Goal: Task Accomplishment & Management: Complete application form

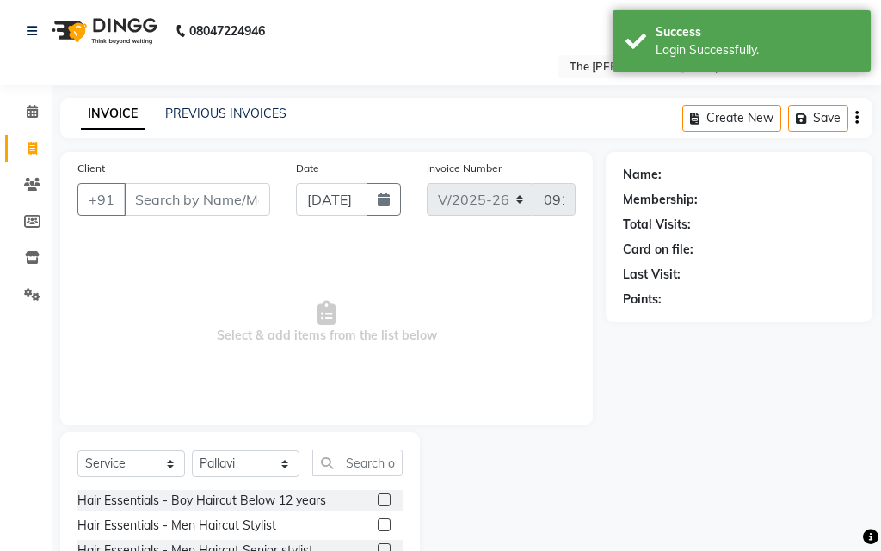
select select "6473"
select select "service"
select select "63556"
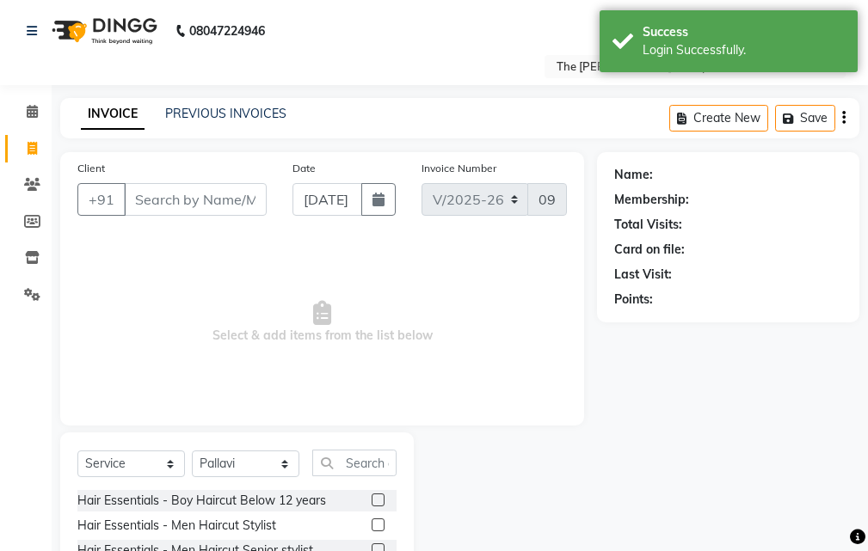
click at [199, 211] on input "Client" at bounding box center [195, 199] width 143 height 33
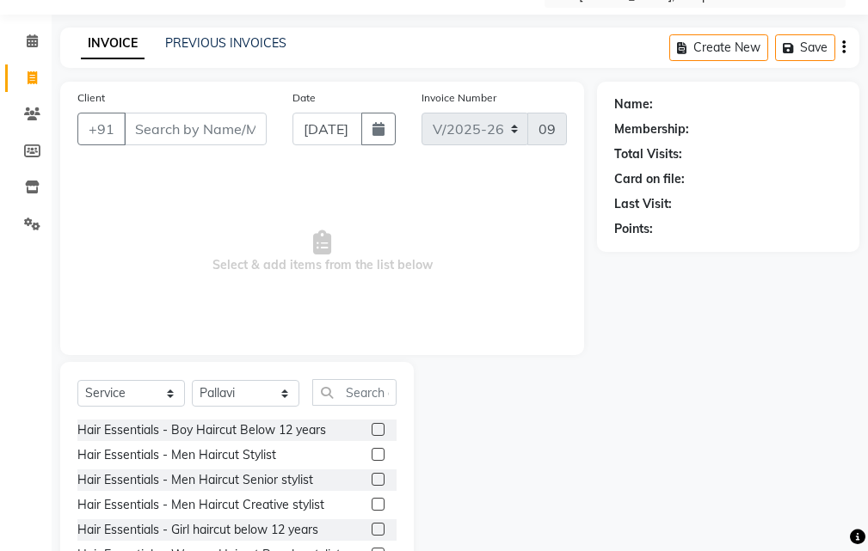
scroll to position [161, 0]
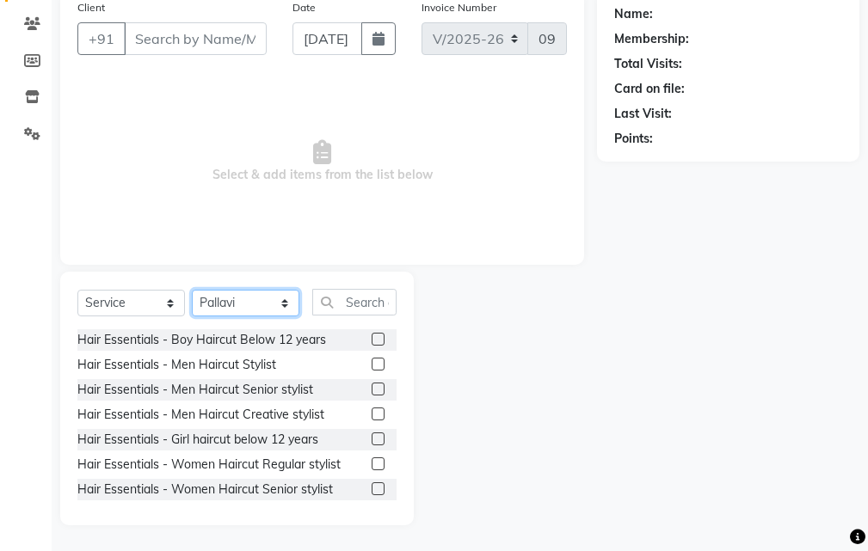
click at [256, 299] on select "Select Stylist Manager [PERSON_NAME][GEOGRAPHIC_DATA] [GEOGRAPHIC_DATA][PERSON_…" at bounding box center [246, 303] width 108 height 27
click at [372, 486] on label at bounding box center [378, 489] width 13 height 13
click at [372, 486] on input "checkbox" at bounding box center [377, 489] width 11 height 11
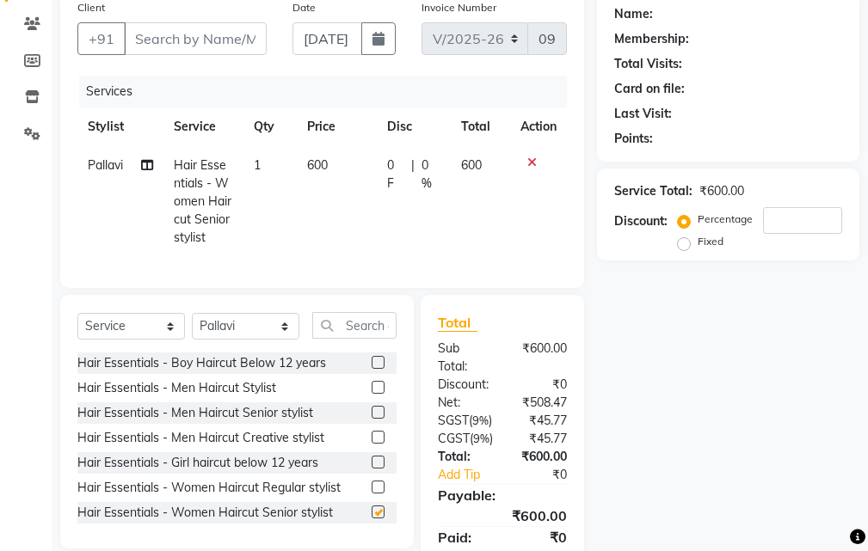
checkbox input "false"
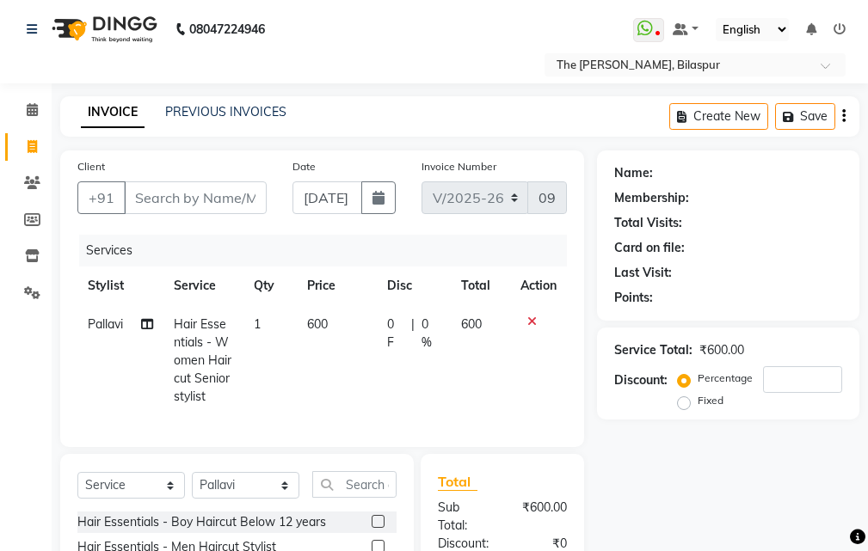
scroll to position [0, 0]
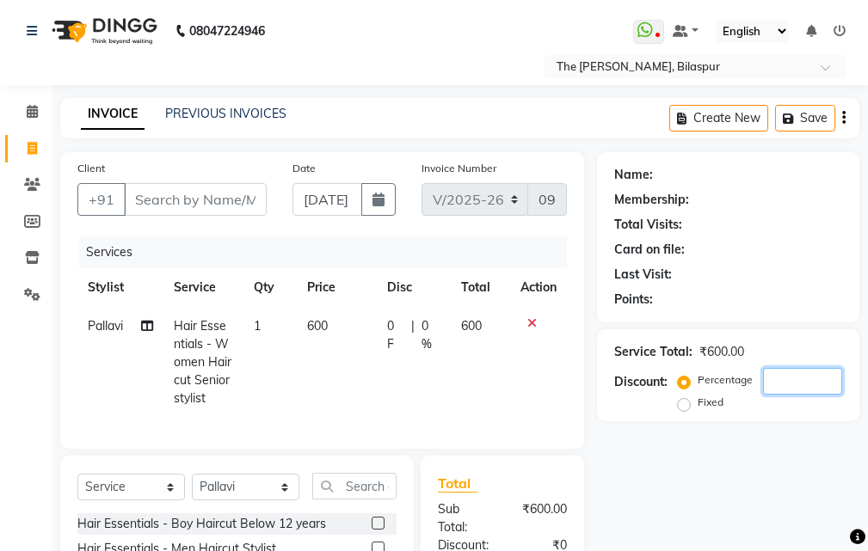
click at [805, 380] on input "number" at bounding box center [802, 381] width 79 height 27
type input "20"
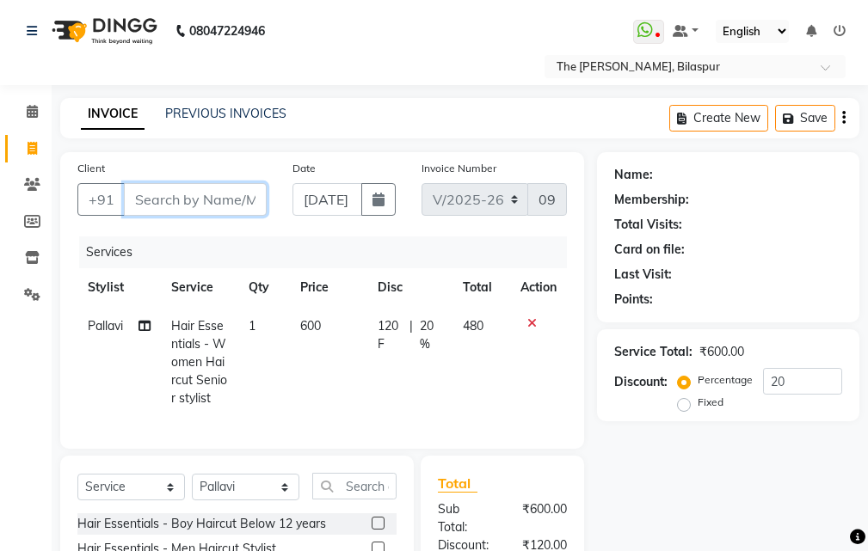
click at [250, 190] on input "Client" at bounding box center [195, 199] width 143 height 33
click at [224, 195] on input "Client" at bounding box center [195, 199] width 143 height 33
click at [177, 202] on input "Client" at bounding box center [195, 199] width 143 height 33
click at [244, 200] on input "Client" at bounding box center [195, 199] width 143 height 33
type input "9"
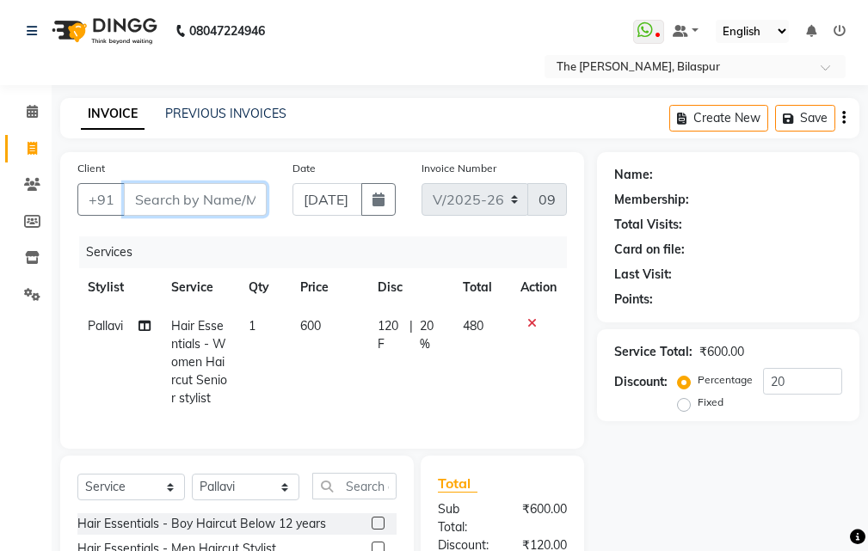
type input "0"
type input "8"
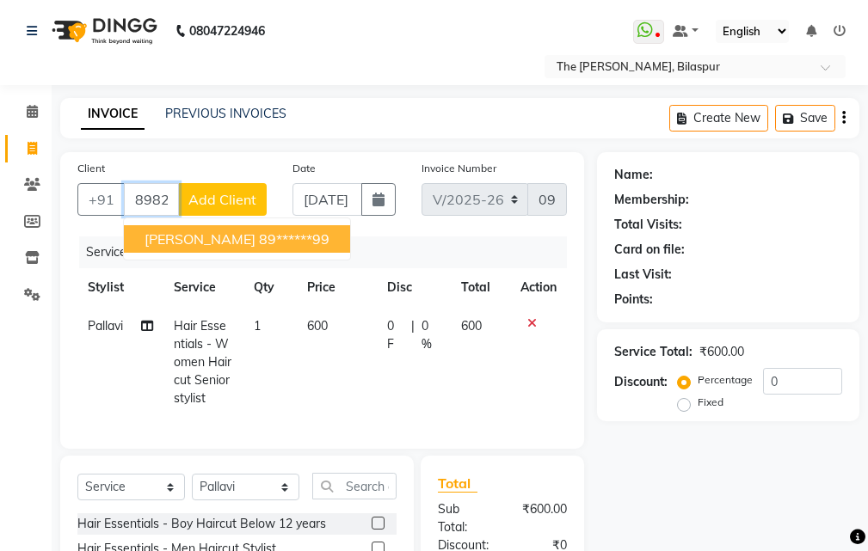
click at [233, 239] on span "[PERSON_NAME]" at bounding box center [200, 239] width 111 height 17
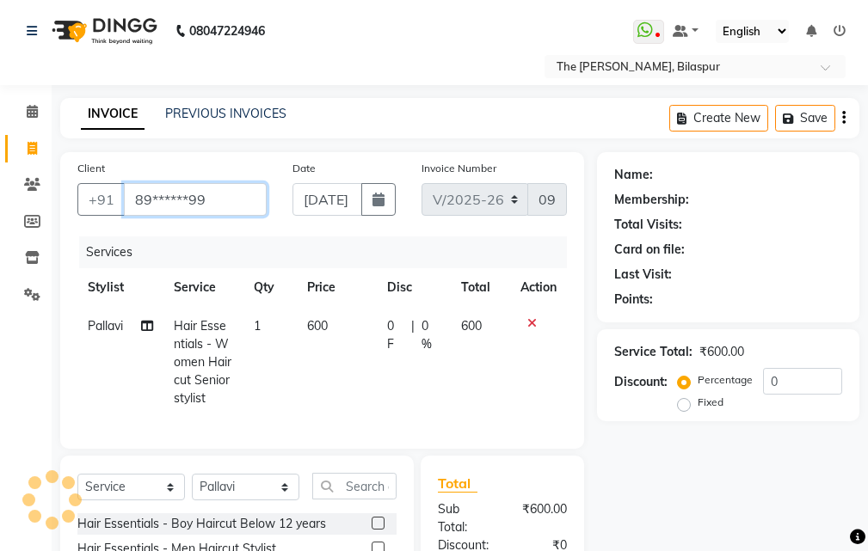
type input "89******99"
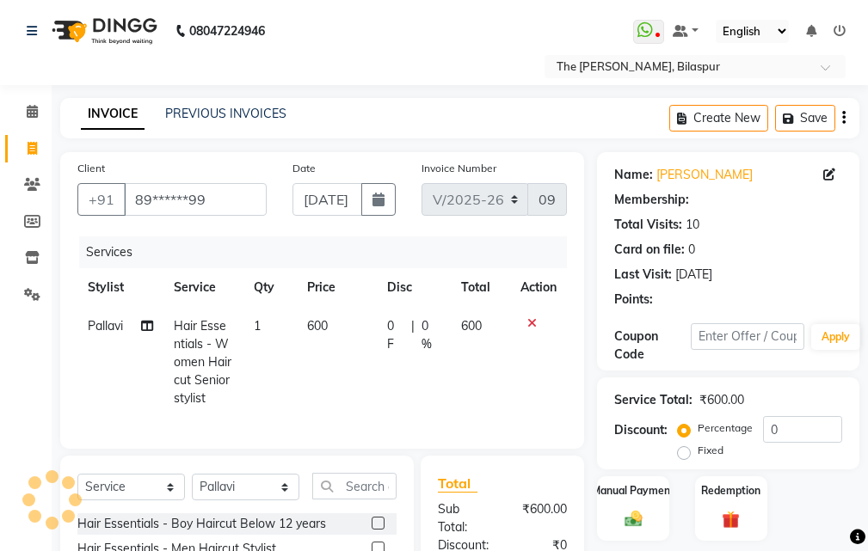
select select "1: Object"
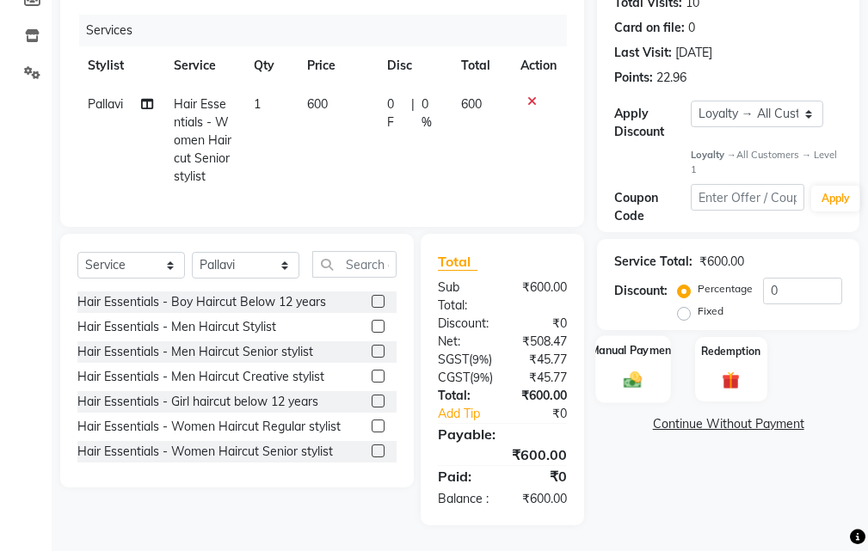
scroll to position [258, 0]
click at [531, 95] on icon at bounding box center [531, 101] width 9 height 12
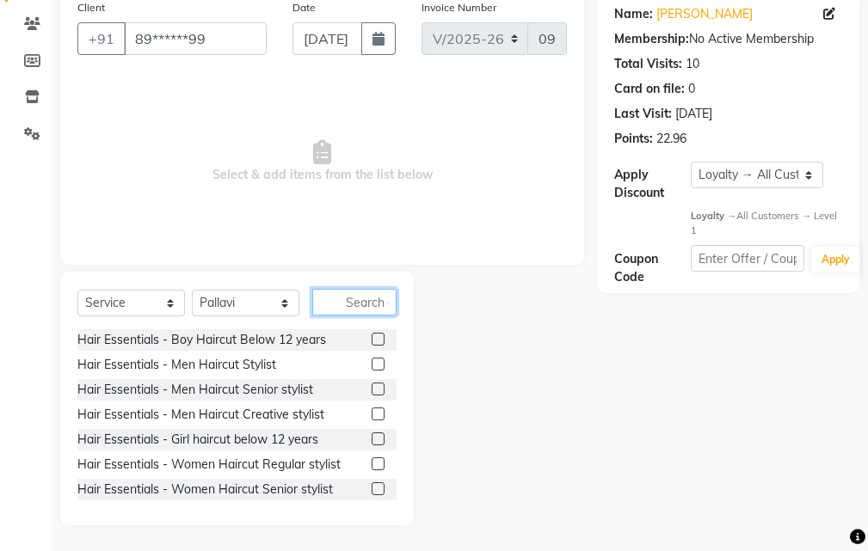
click at [350, 307] on input "text" at bounding box center [354, 302] width 84 height 27
click at [372, 487] on label at bounding box center [378, 489] width 13 height 13
click at [372, 487] on input "checkbox" at bounding box center [377, 489] width 11 height 11
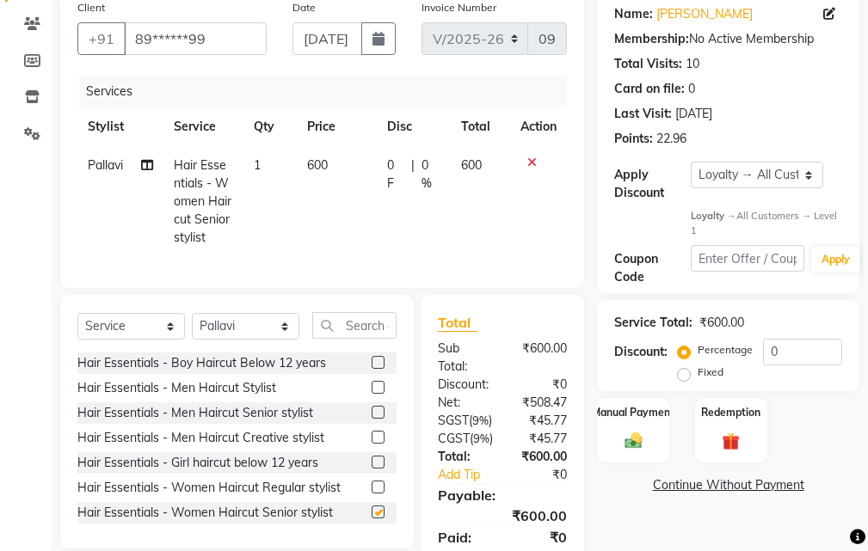
checkbox input "false"
click at [802, 360] on input "0" at bounding box center [802, 352] width 79 height 27
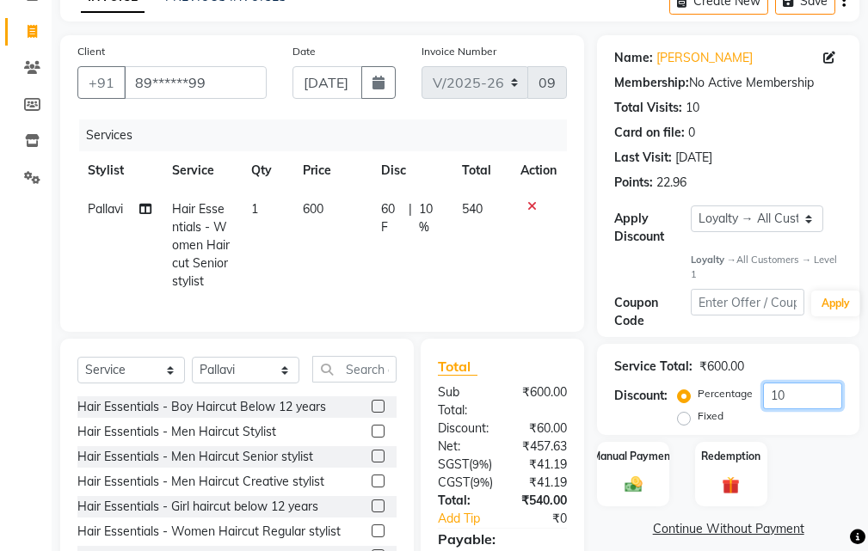
scroll to position [31, 0]
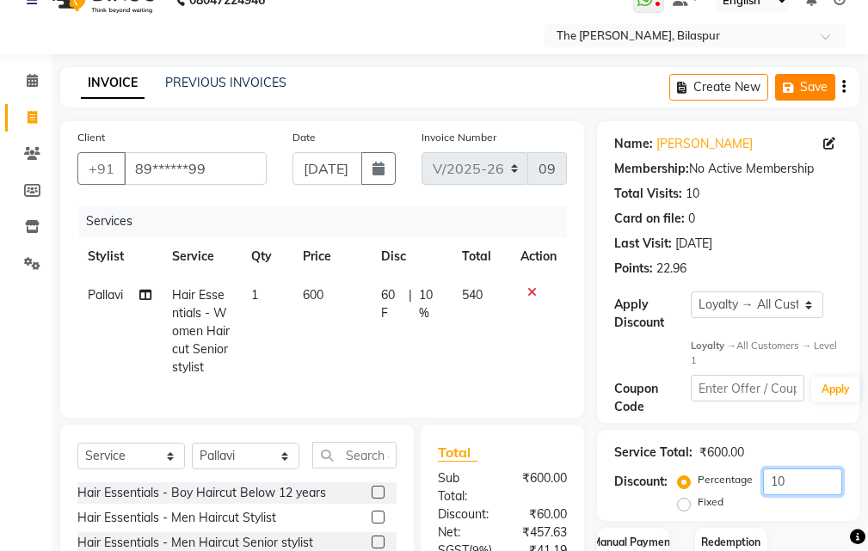
type input "10"
click at [809, 86] on button "Save" at bounding box center [805, 87] width 60 height 27
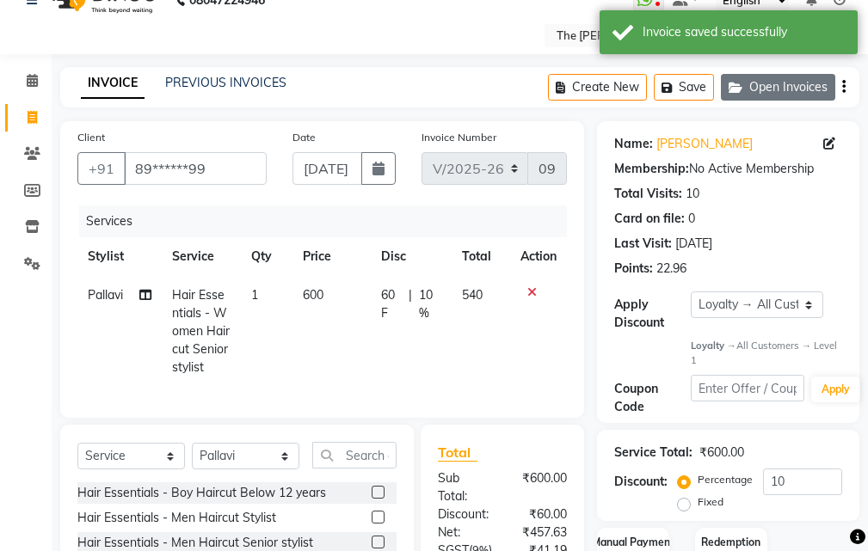
click at [770, 91] on button "Open Invoices" at bounding box center [778, 87] width 114 height 27
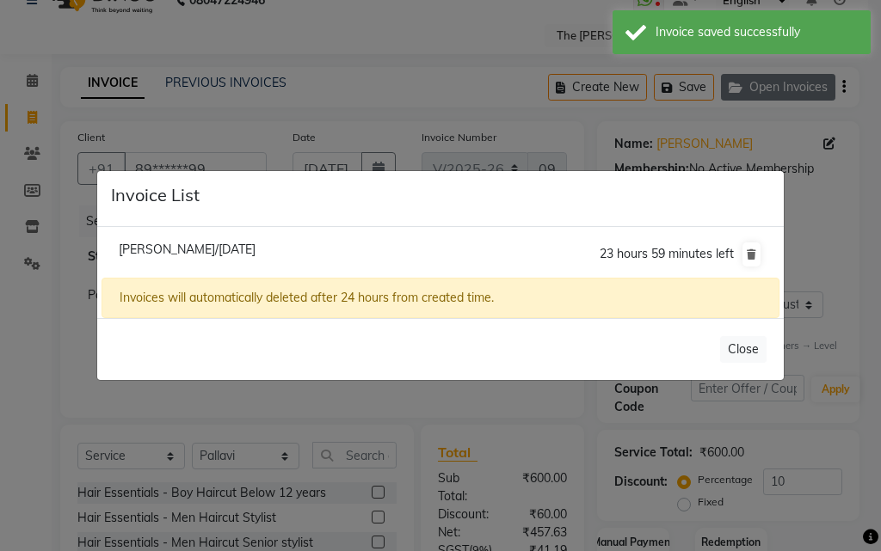
click at [770, 91] on ngb-modal-window "Invoice List [PERSON_NAME]/[DATE] 23 hours 59 minutes left Invoices will automa…" at bounding box center [440, 275] width 881 height 551
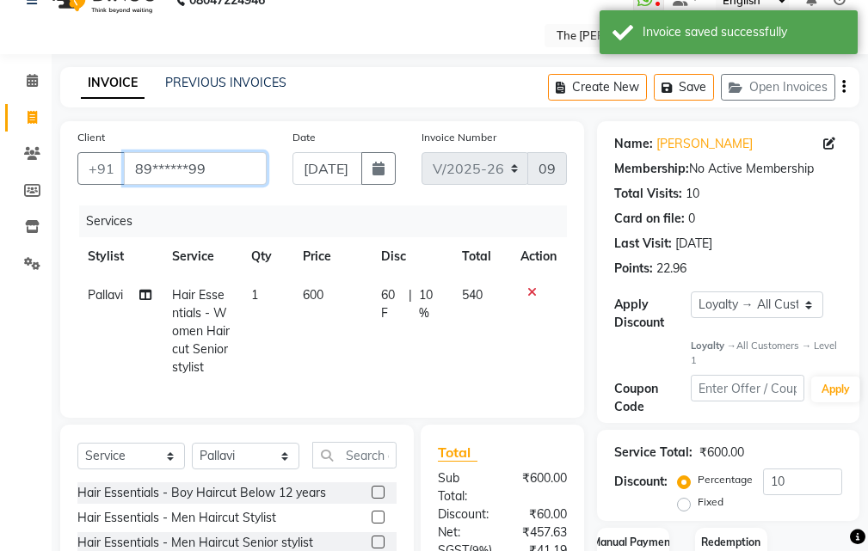
click at [224, 163] on input "89******99" at bounding box center [195, 168] width 143 height 33
type input "89"
type input "0"
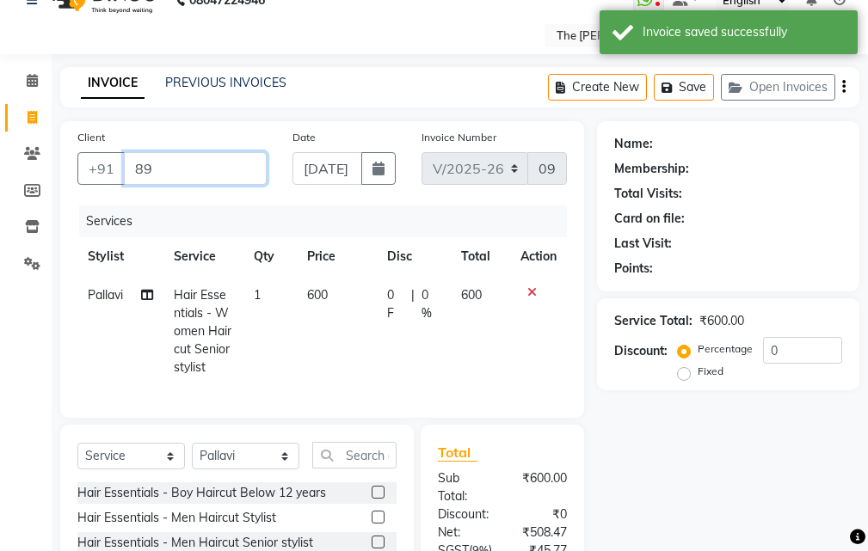
type input "8"
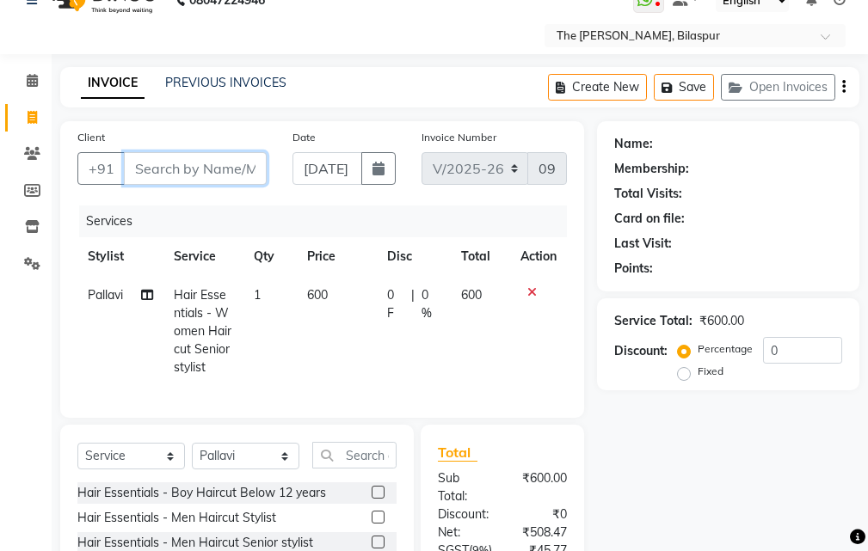
click at [198, 153] on input "Client" at bounding box center [195, 168] width 143 height 33
click at [220, 164] on input "Client" at bounding box center [195, 168] width 143 height 33
drag, startPoint x: 159, startPoint y: 173, endPoint x: 149, endPoint y: 149, distance: 26.2
click at [159, 172] on input "Client" at bounding box center [195, 168] width 143 height 33
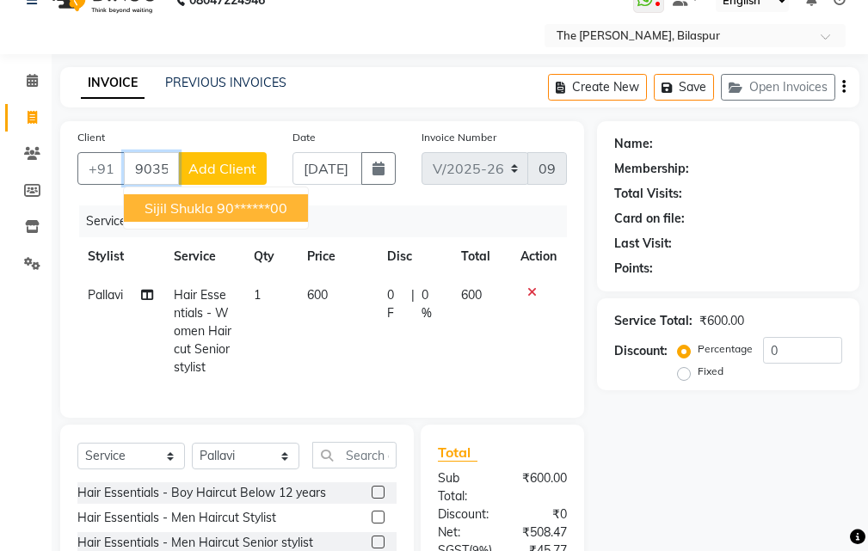
click at [205, 206] on span "Sijil Shukla" at bounding box center [179, 208] width 69 height 17
type input "90******00"
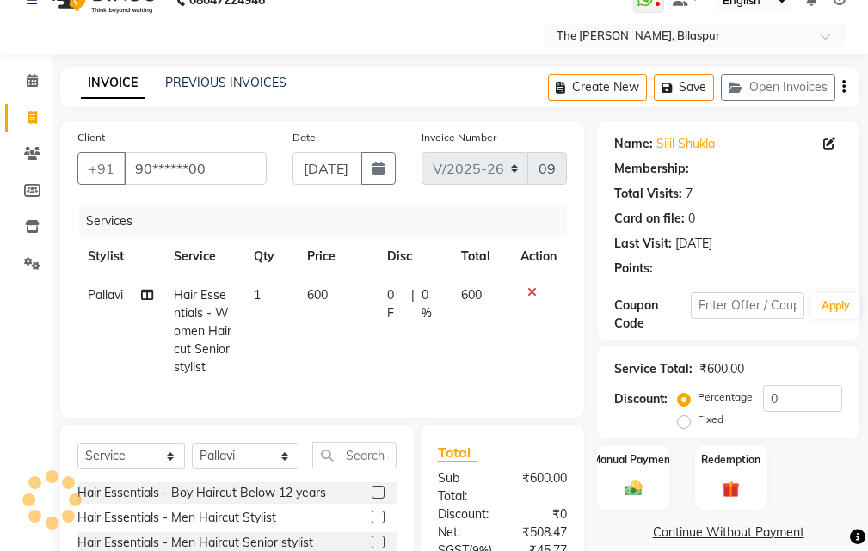
select select "1: Object"
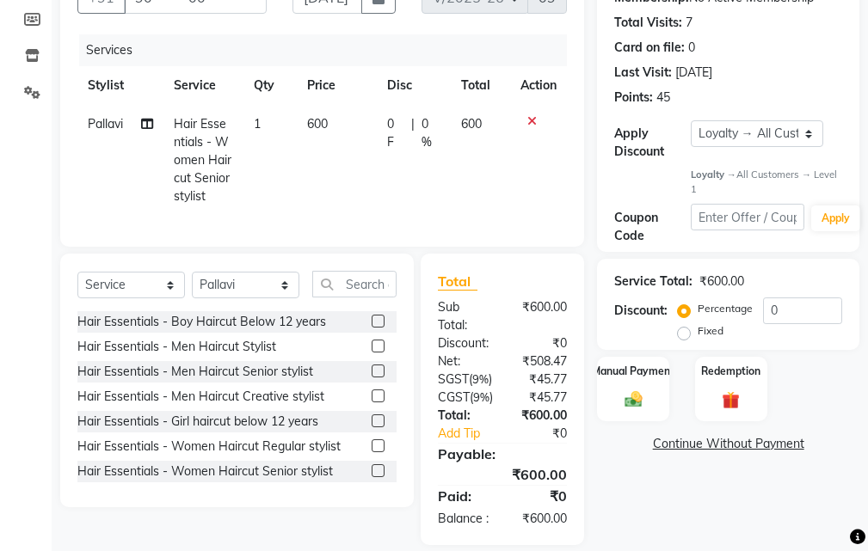
scroll to position [203, 0]
click at [535, 120] on icon at bounding box center [531, 120] width 9 height 12
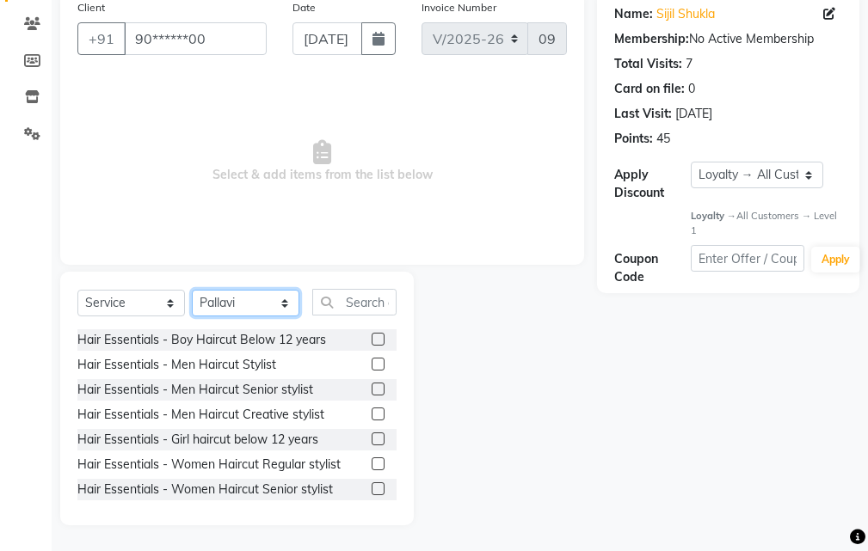
click at [254, 292] on select "Select Stylist Manager [PERSON_NAME][GEOGRAPHIC_DATA] [GEOGRAPHIC_DATA][PERSON_…" at bounding box center [246, 303] width 108 height 27
select select "86788"
click at [192, 290] on select "Select Stylist Manager [PERSON_NAME][GEOGRAPHIC_DATA] [GEOGRAPHIC_DATA][PERSON_…" at bounding box center [246, 303] width 108 height 27
click at [372, 387] on label at bounding box center [378, 389] width 13 height 13
click at [372, 387] on input "checkbox" at bounding box center [377, 389] width 11 height 11
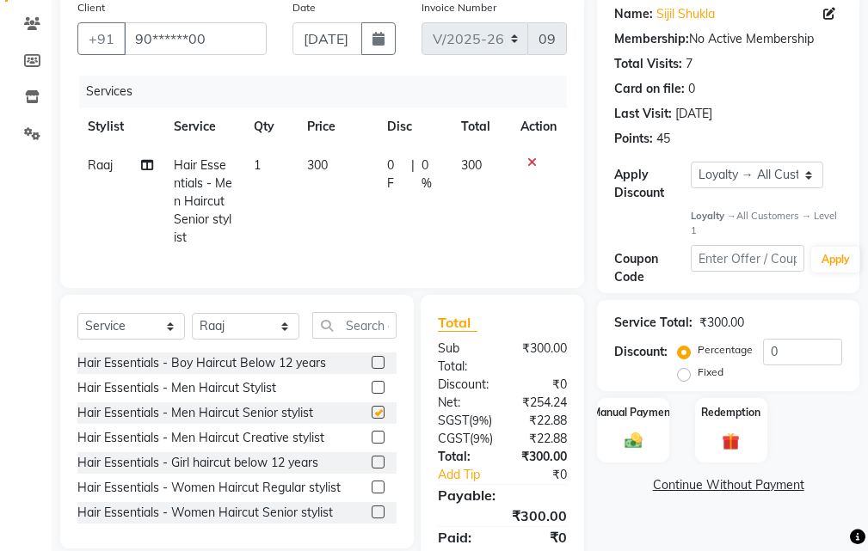
checkbox input "false"
click at [363, 339] on input "text" at bounding box center [354, 325] width 84 height 27
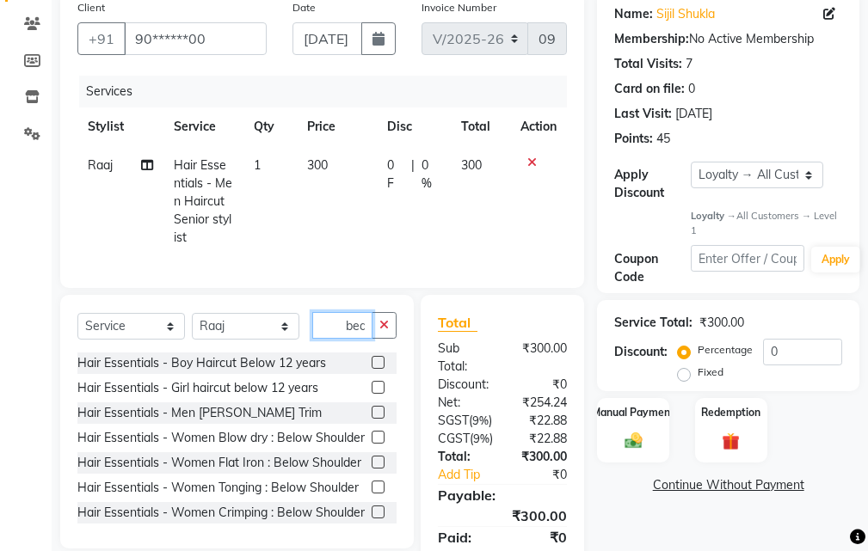
scroll to position [0, 1]
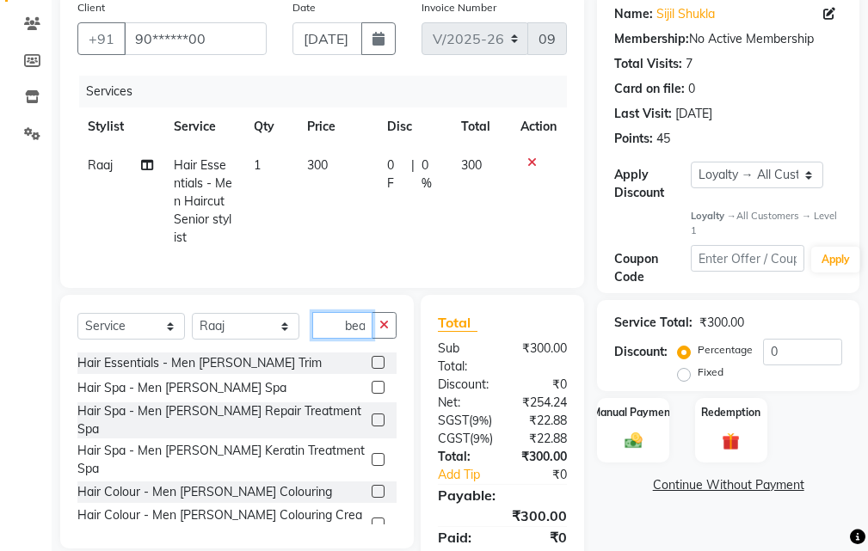
type input "bea"
click at [372, 369] on label at bounding box center [378, 362] width 13 height 13
click at [372, 369] on input "checkbox" at bounding box center [377, 363] width 11 height 11
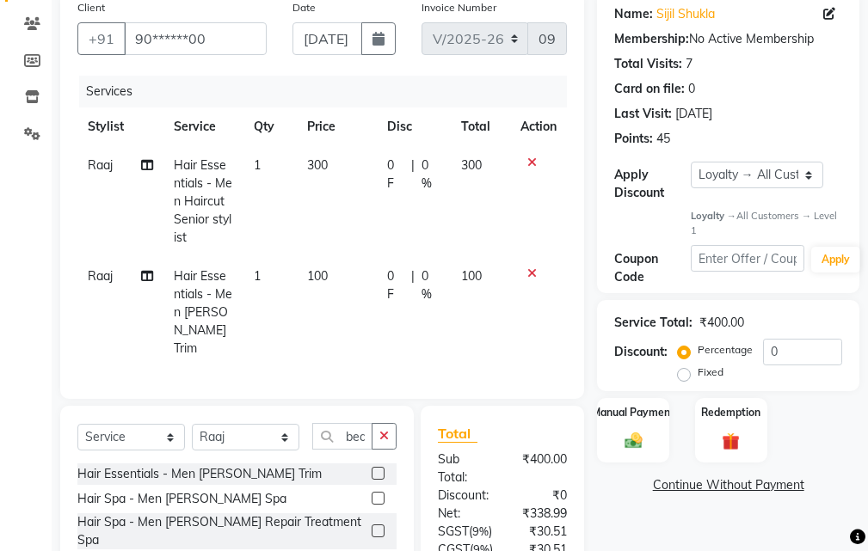
checkbox input "false"
click at [635, 433] on img at bounding box center [632, 441] width 29 height 21
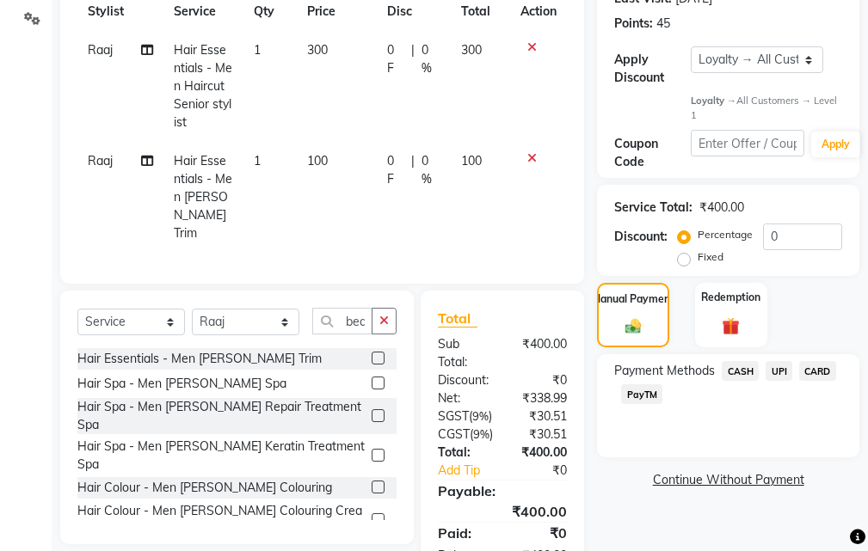
scroll to position [382, 0]
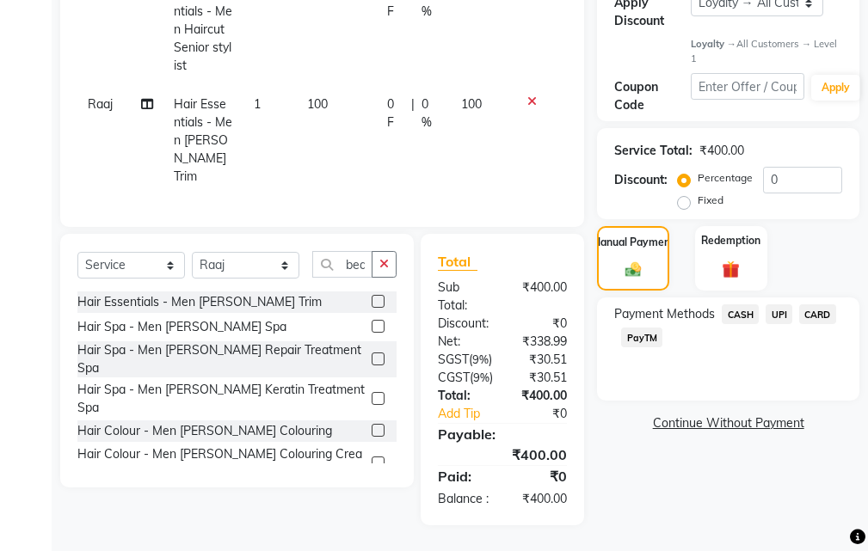
drag, startPoint x: 745, startPoint y: 265, endPoint x: 728, endPoint y: 295, distance: 34.7
click at [745, 304] on span "CASH" at bounding box center [740, 314] width 37 height 20
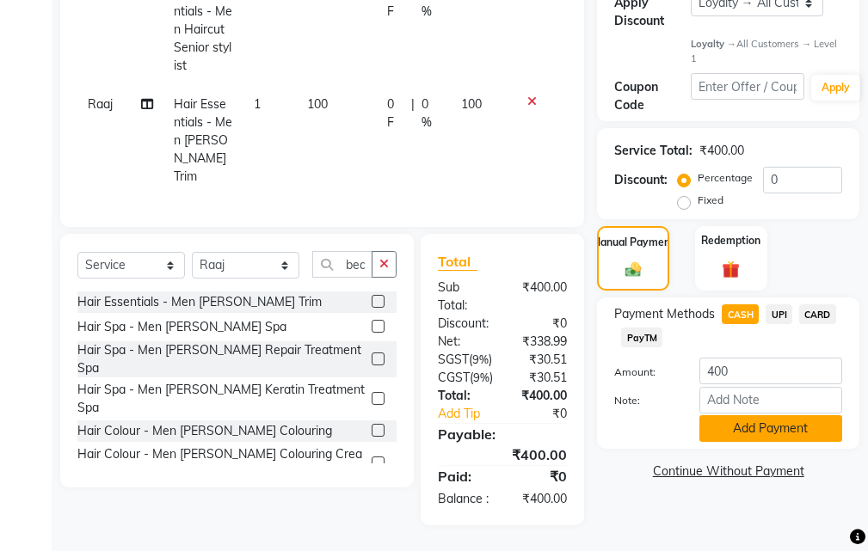
click at [753, 415] on button "Add Payment" at bounding box center [770, 428] width 143 height 27
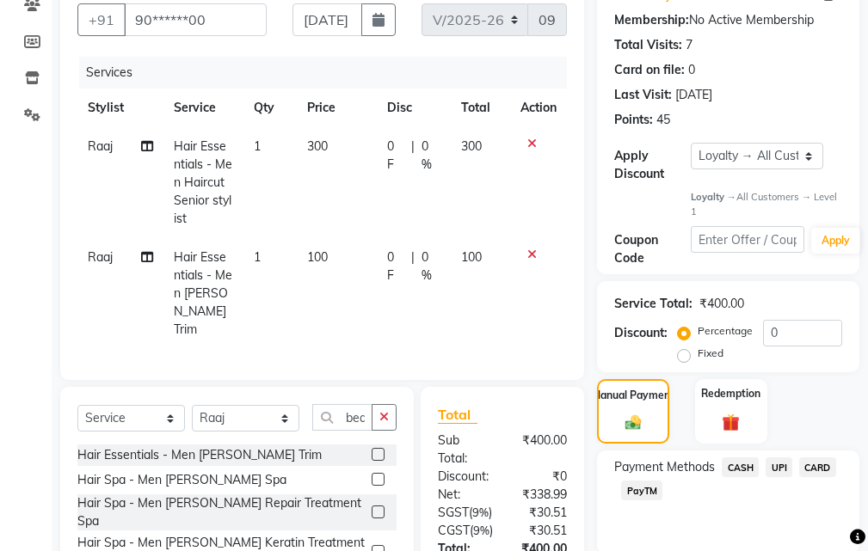
scroll to position [352, 0]
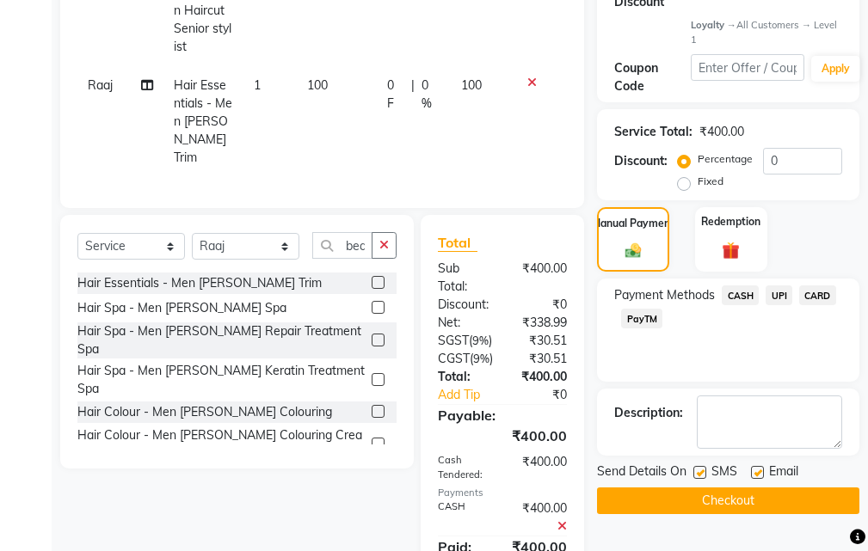
click at [709, 503] on button "Checkout" at bounding box center [728, 501] width 262 height 27
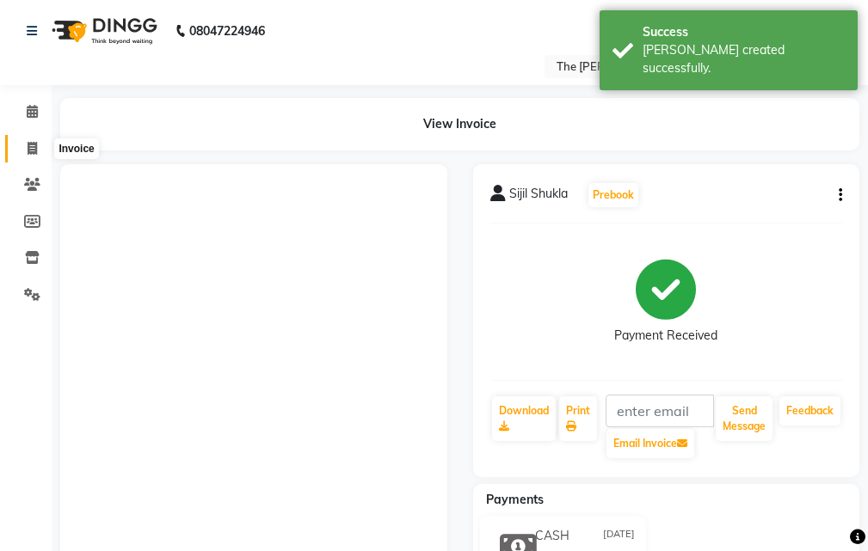
click at [34, 146] on icon at bounding box center [32, 148] width 9 height 13
select select "service"
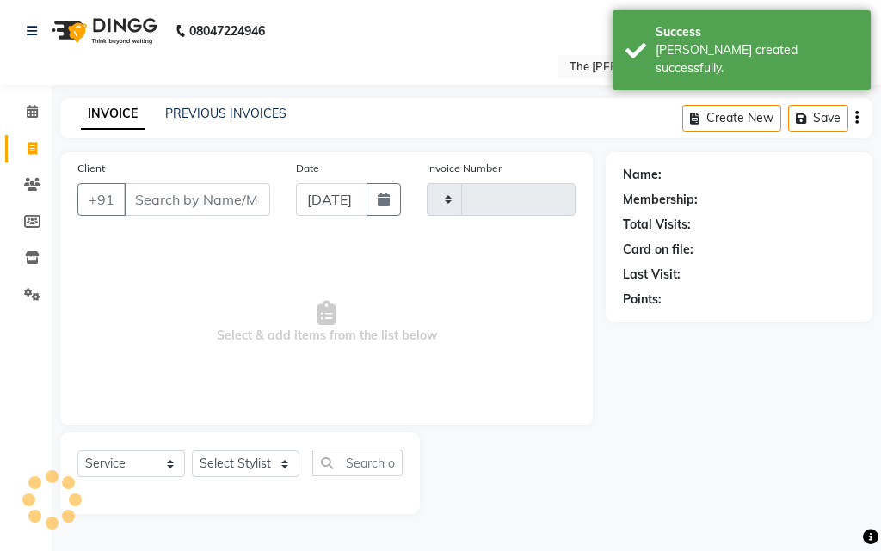
type input "0918"
select select "6473"
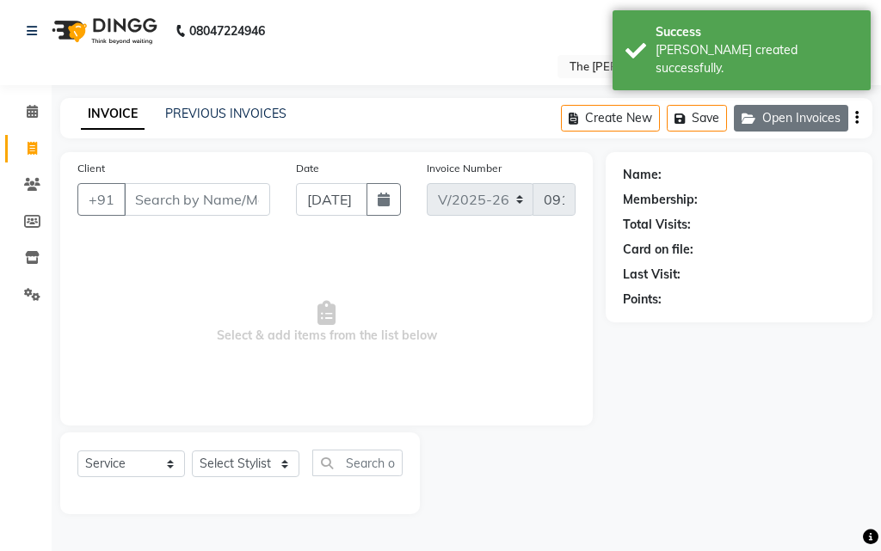
click at [755, 116] on icon "button" at bounding box center [751, 119] width 21 height 12
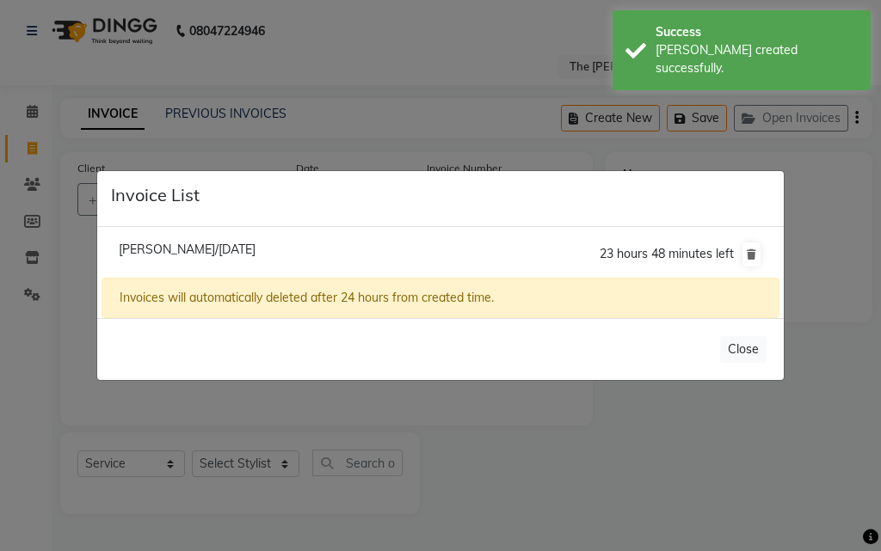
select select "63556"
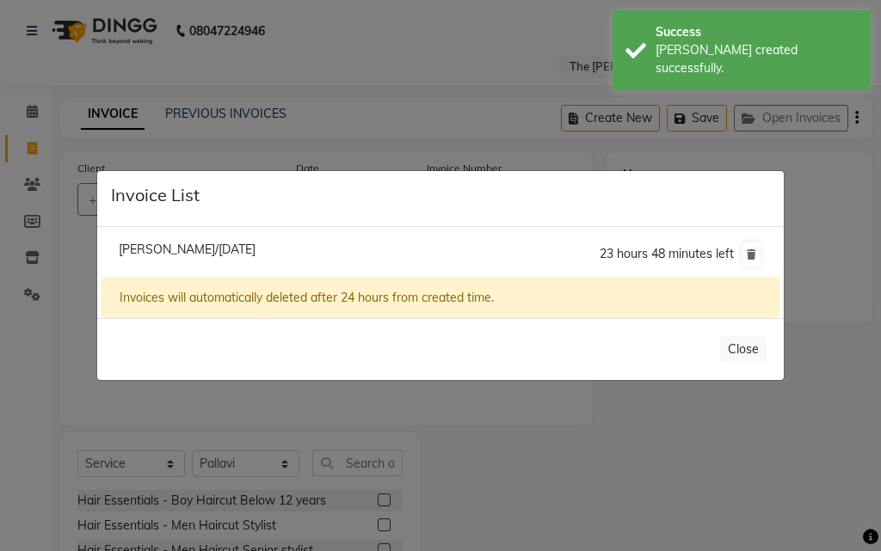
click at [253, 252] on span "[PERSON_NAME]/[DATE]" at bounding box center [187, 249] width 137 height 15
type input "89******99"
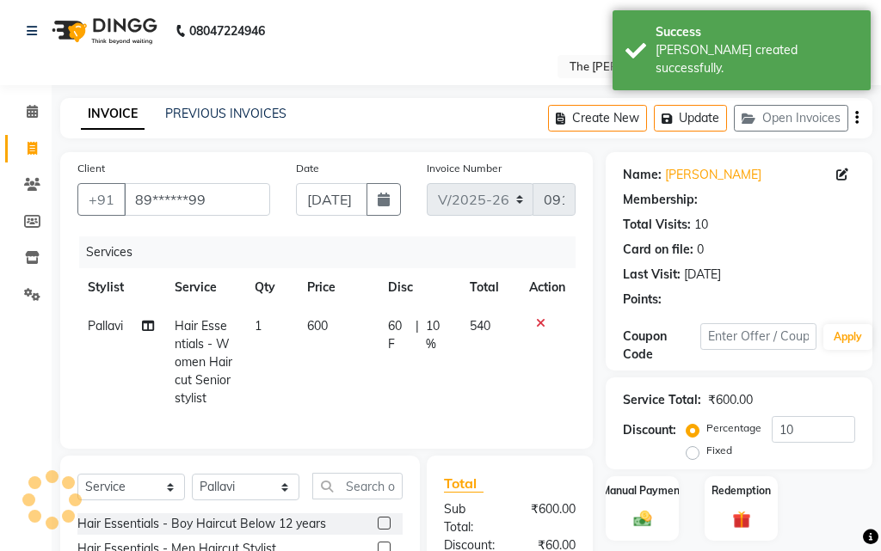
type input "0"
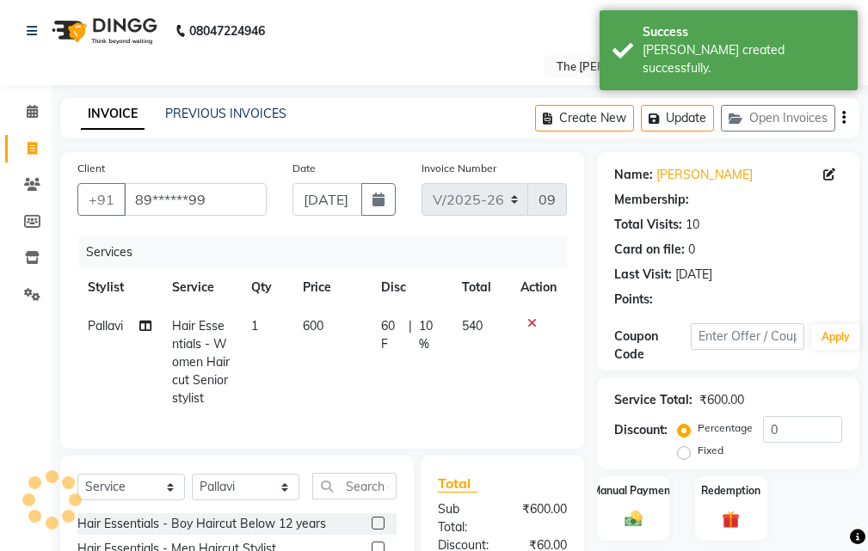
select select "1: Object"
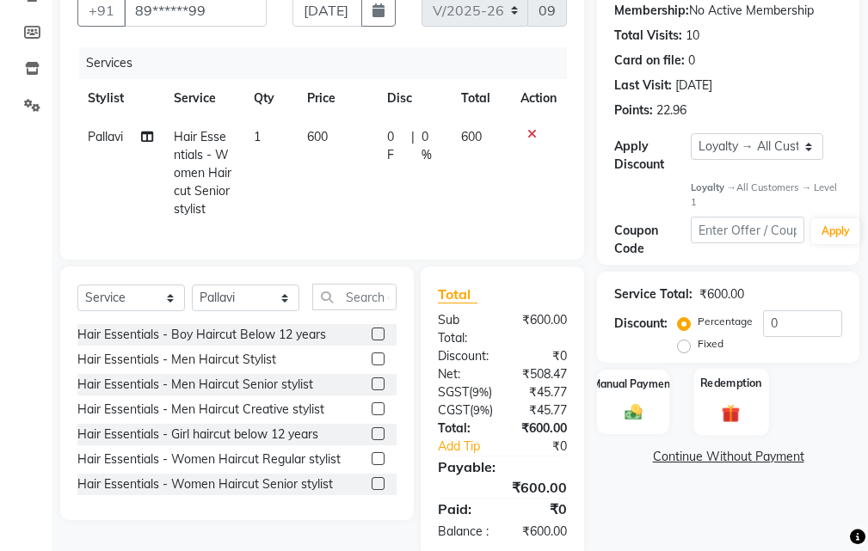
scroll to position [258, 0]
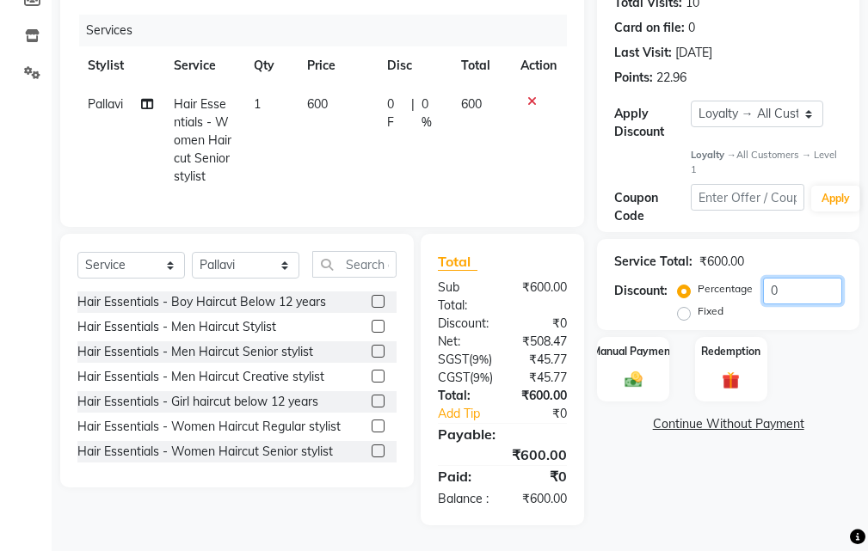
click at [801, 278] on input "0" at bounding box center [802, 291] width 79 height 27
click at [669, 336] on div "Manual Payment" at bounding box center [633, 369] width 75 height 67
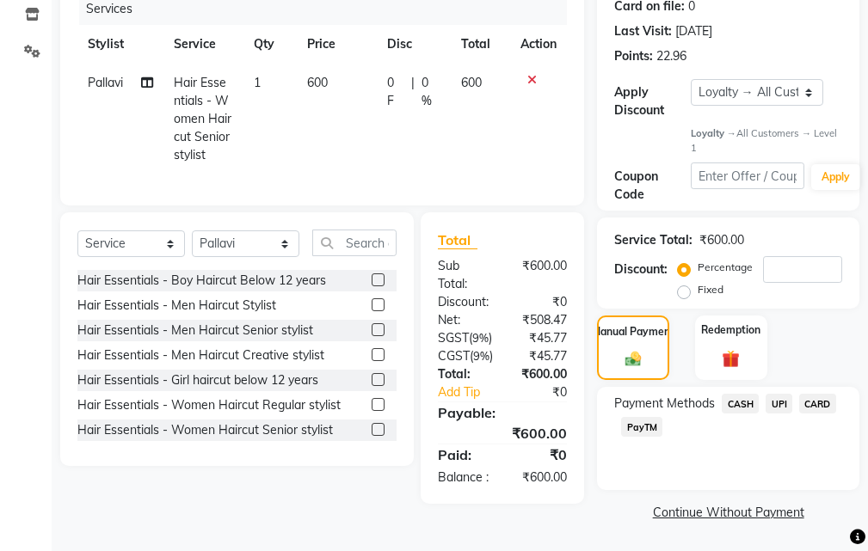
click at [745, 394] on span "CASH" at bounding box center [740, 404] width 37 height 20
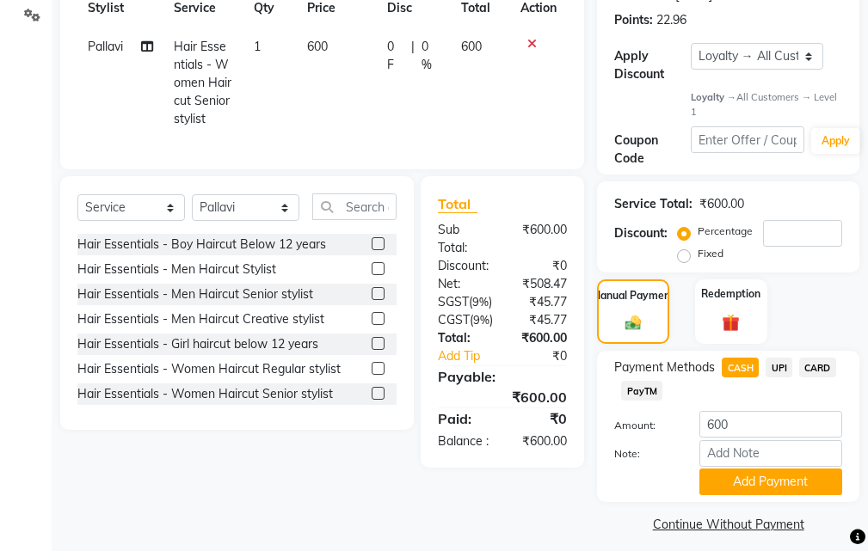
scroll to position [292, 0]
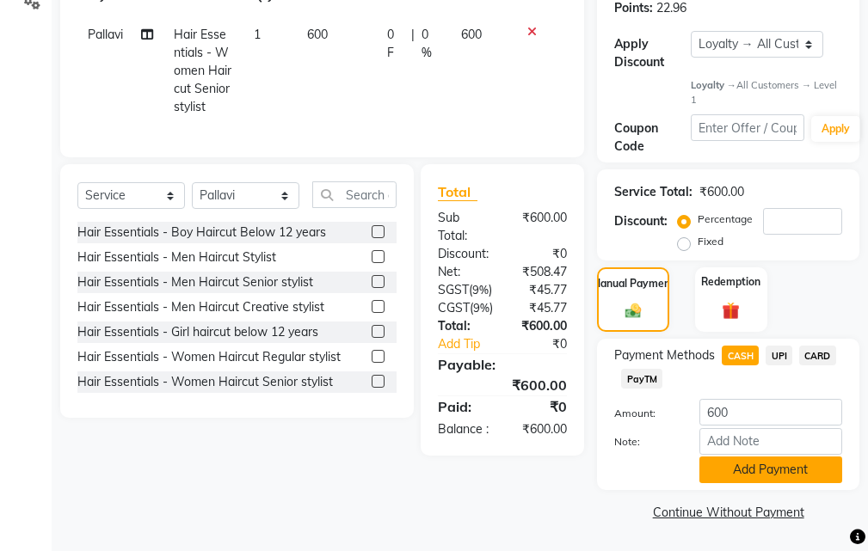
click at [758, 469] on button "Add Payment" at bounding box center [770, 470] width 143 height 27
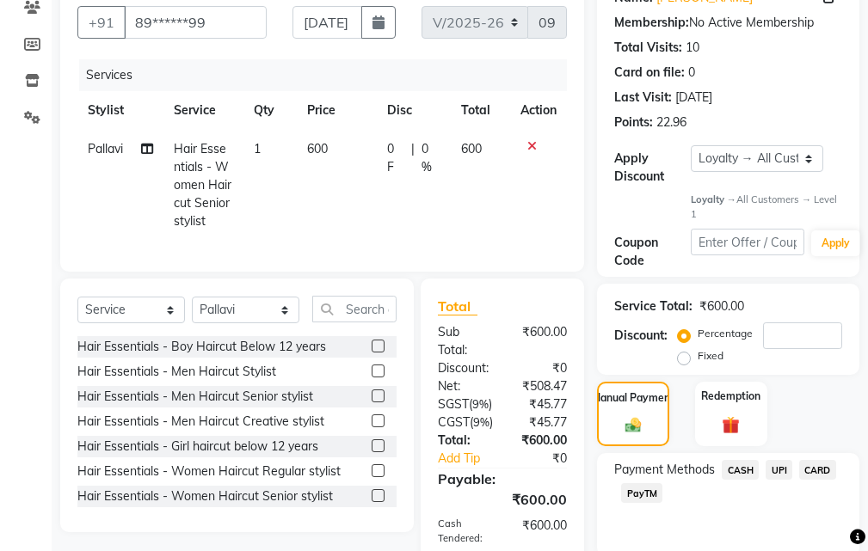
scroll to position [173, 0]
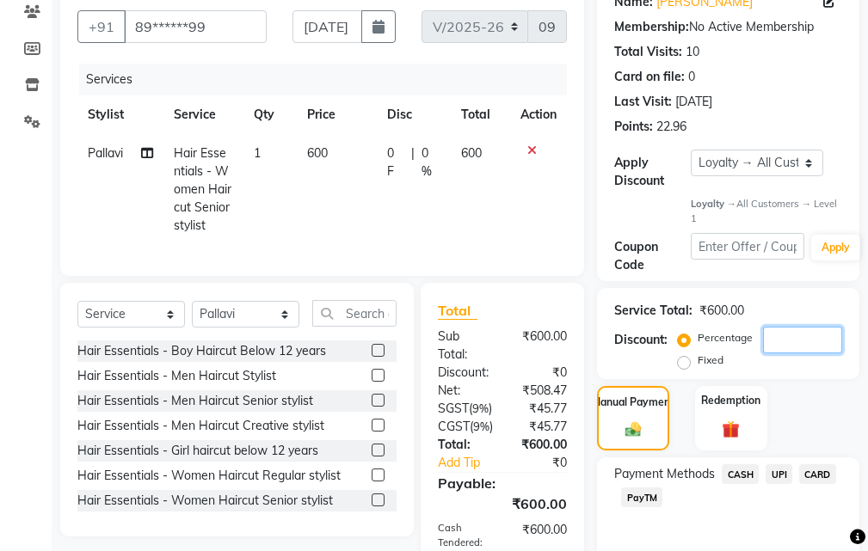
click at [776, 348] on input "number" at bounding box center [802, 340] width 79 height 27
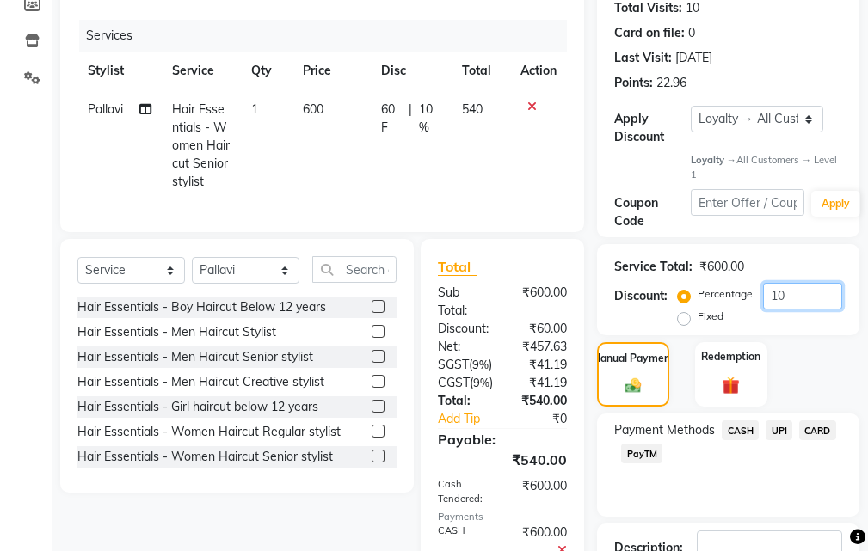
scroll to position [431, 0]
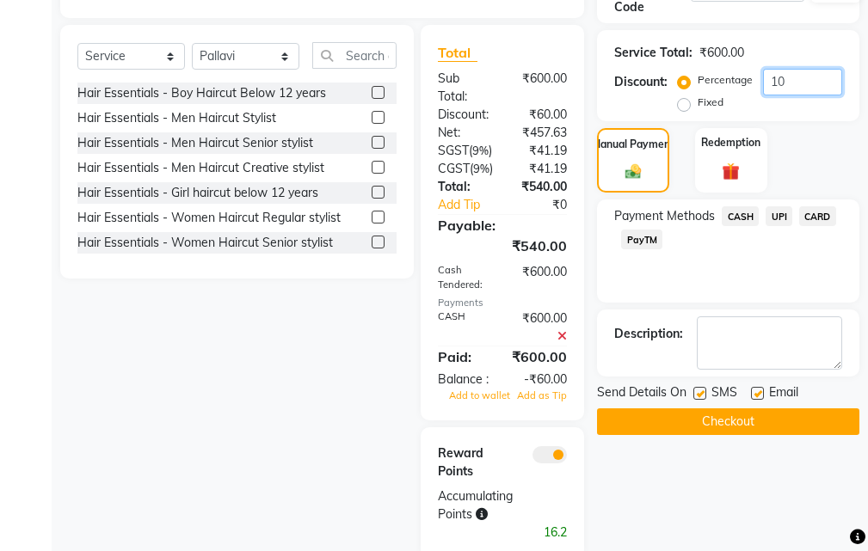
type input "10"
click at [749, 218] on span "CASH" at bounding box center [740, 216] width 37 height 20
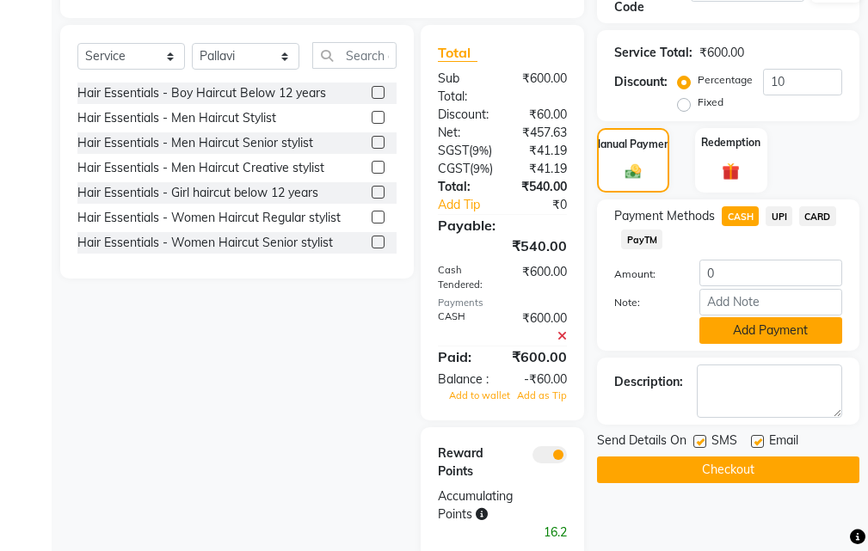
click at [778, 323] on button "Add Payment" at bounding box center [770, 330] width 143 height 27
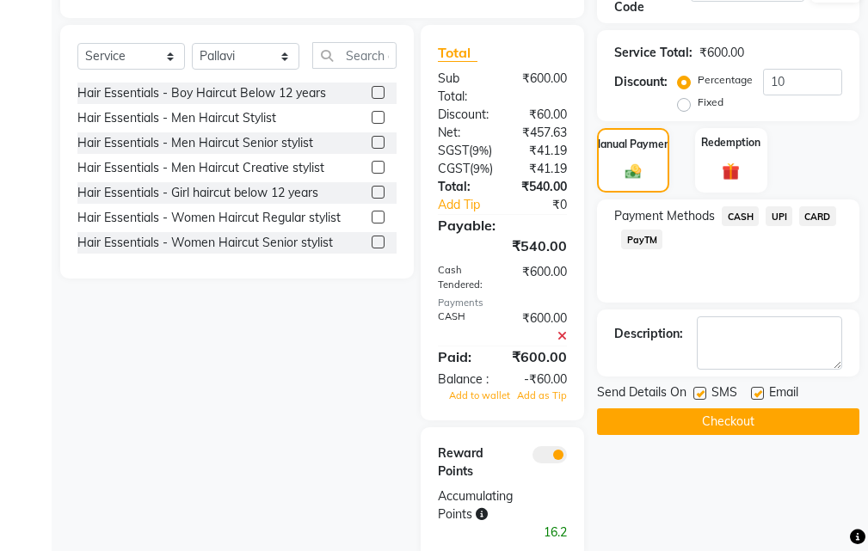
click at [565, 342] on icon at bounding box center [561, 336] width 9 height 12
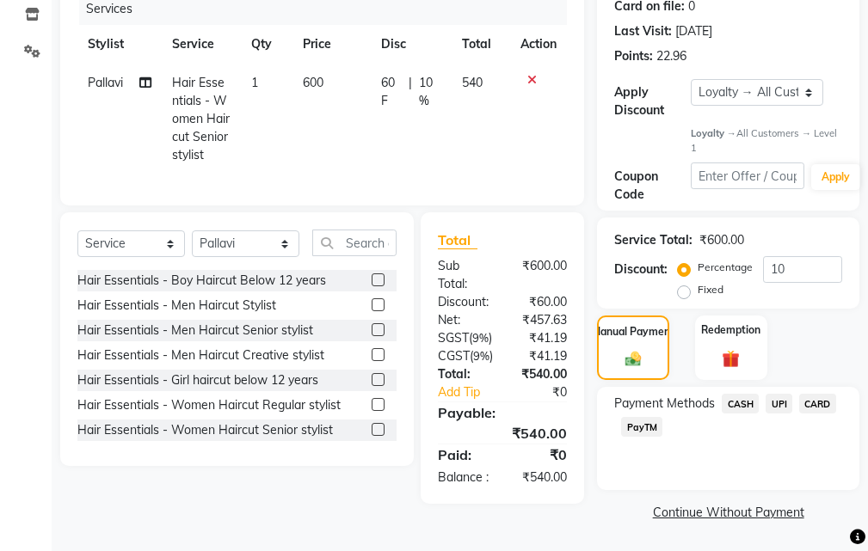
scroll to position [289, 0]
click at [734, 394] on span "CASH" at bounding box center [740, 404] width 37 height 20
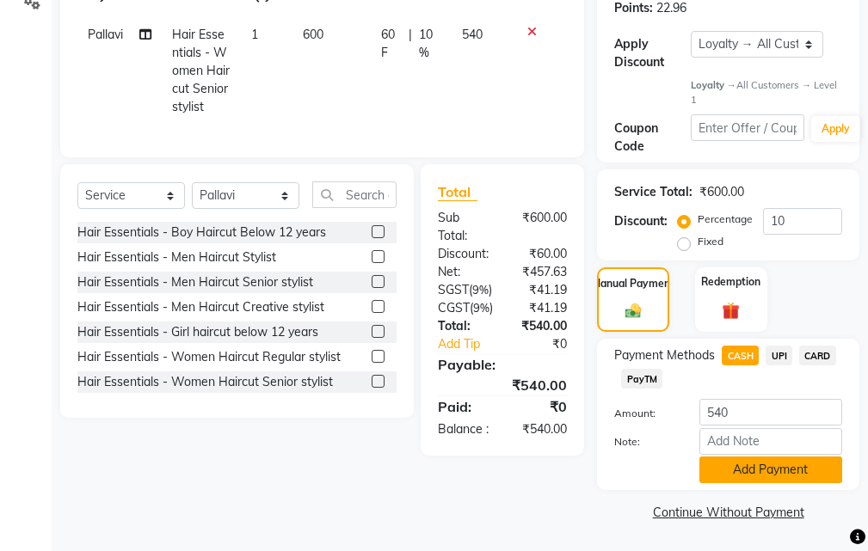
click at [741, 467] on button "Add Payment" at bounding box center [770, 470] width 143 height 27
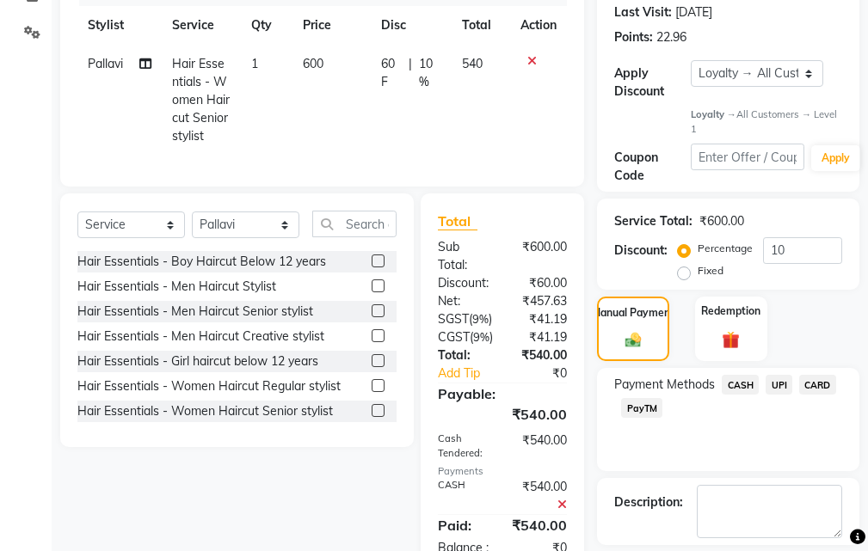
scroll to position [173, 0]
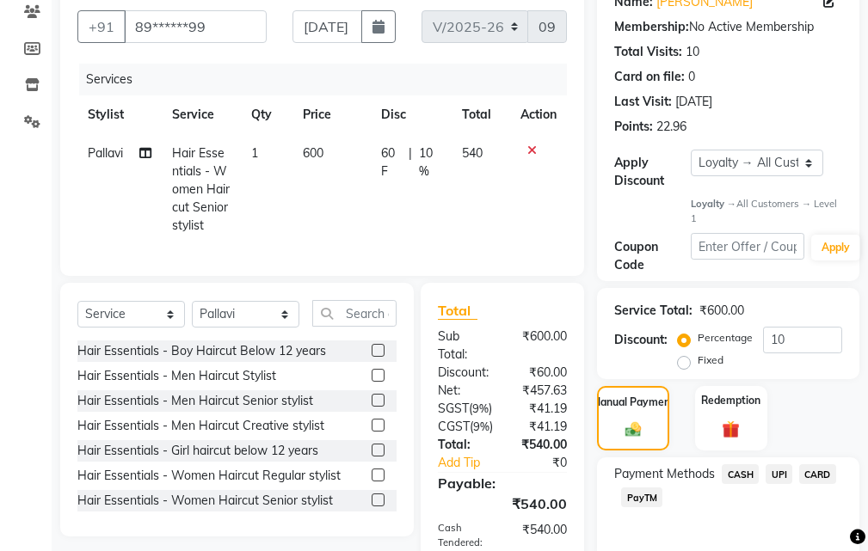
click at [534, 146] on icon at bounding box center [531, 151] width 9 height 12
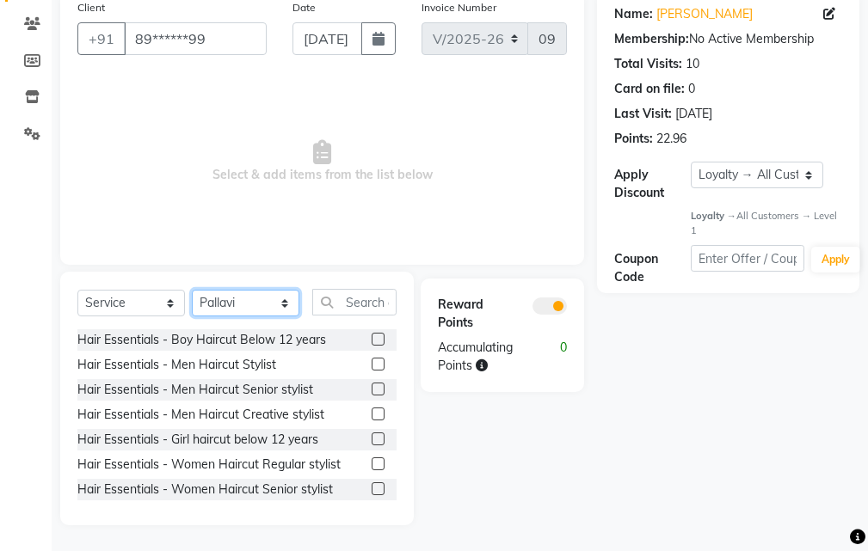
click at [249, 302] on select "Select Stylist Manager [PERSON_NAME][GEOGRAPHIC_DATA] [GEOGRAPHIC_DATA][PERSON_…" at bounding box center [246, 303] width 108 height 27
select select "88211"
click at [192, 290] on select "Select Stylist Manager [PERSON_NAME][GEOGRAPHIC_DATA] [GEOGRAPHIC_DATA][PERSON_…" at bounding box center [246, 303] width 108 height 27
click at [372, 489] on label at bounding box center [378, 489] width 13 height 13
click at [372, 489] on input "checkbox" at bounding box center [377, 489] width 11 height 11
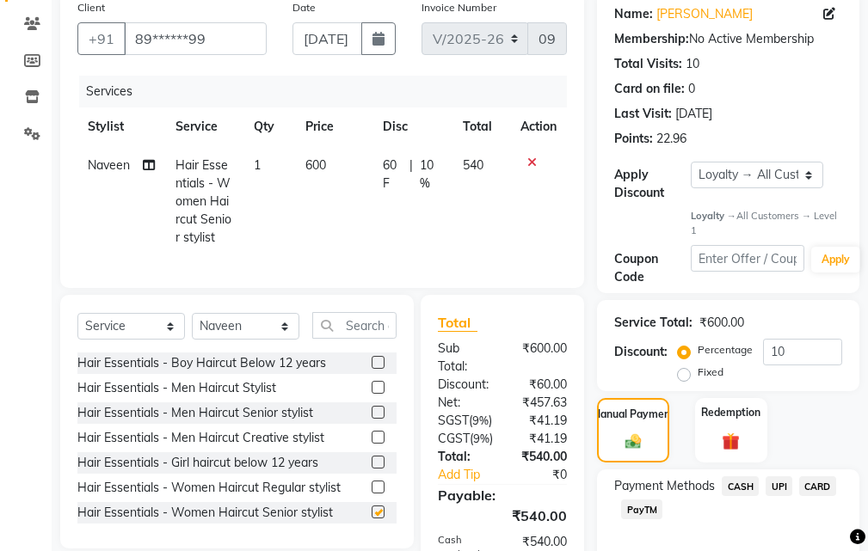
checkbox input "false"
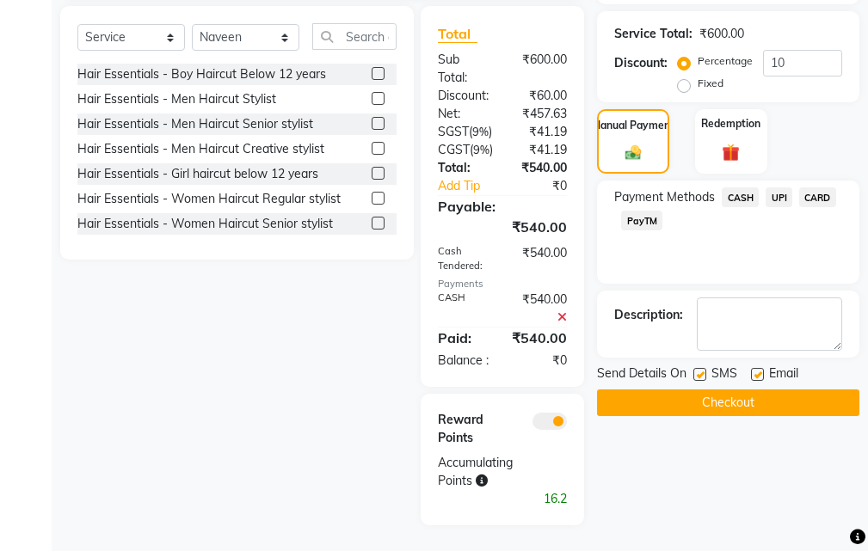
scroll to position [516, 0]
click at [742, 188] on span "CASH" at bounding box center [740, 198] width 37 height 20
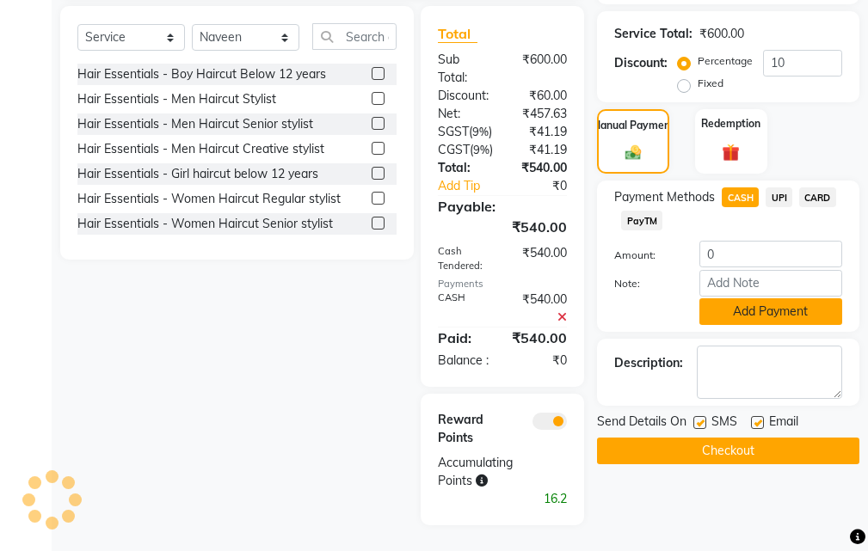
click at [755, 298] on button "Add Payment" at bounding box center [770, 311] width 143 height 27
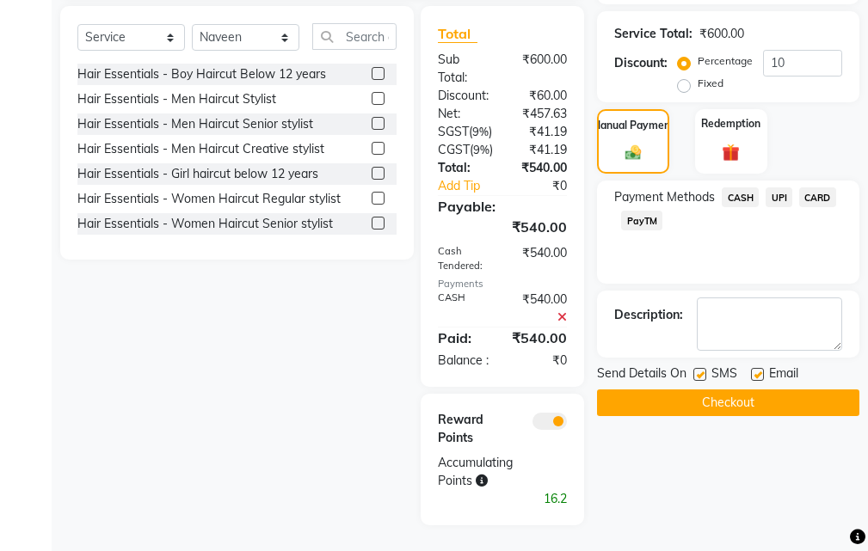
scroll to position [517, 0]
click at [698, 390] on button "Checkout" at bounding box center [728, 403] width 262 height 27
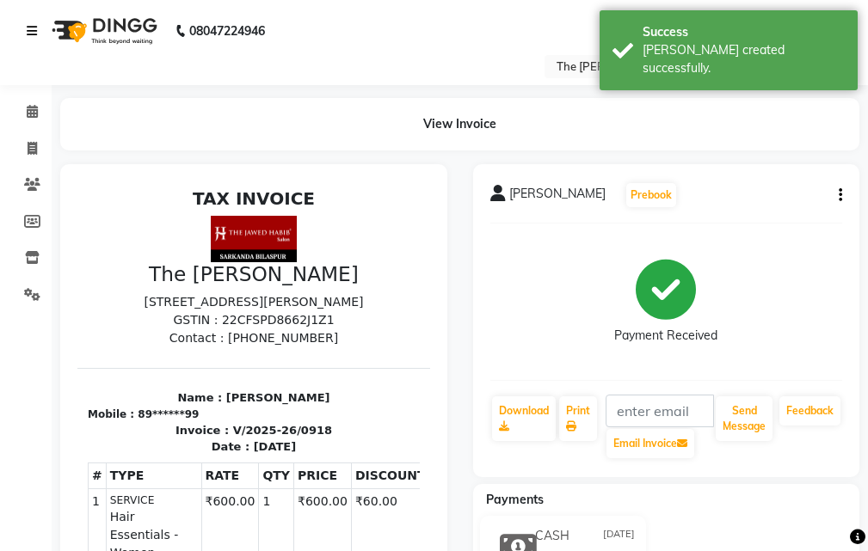
select select "6473"
select select "service"
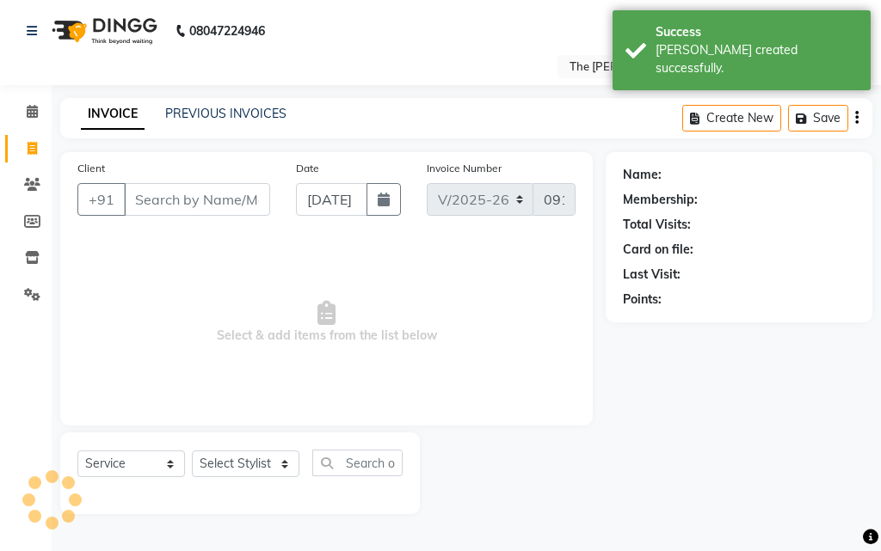
select select "63556"
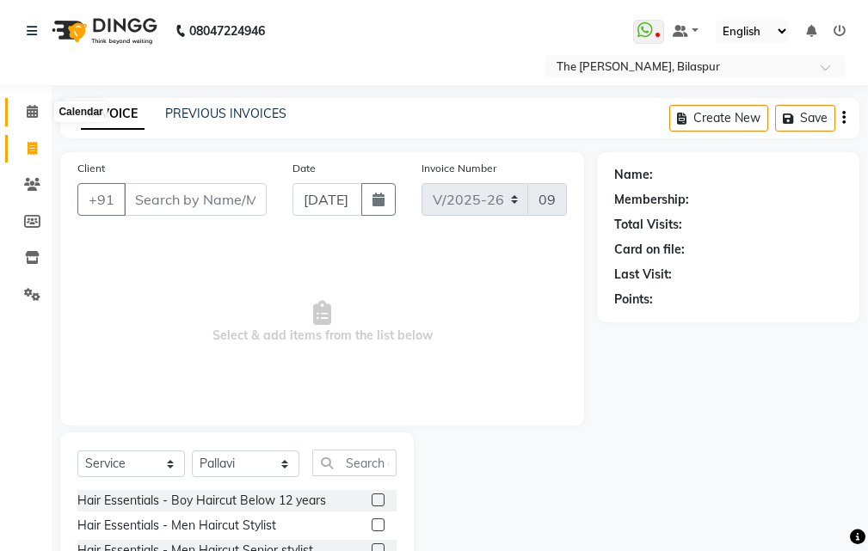
click at [40, 114] on span at bounding box center [32, 112] width 30 height 20
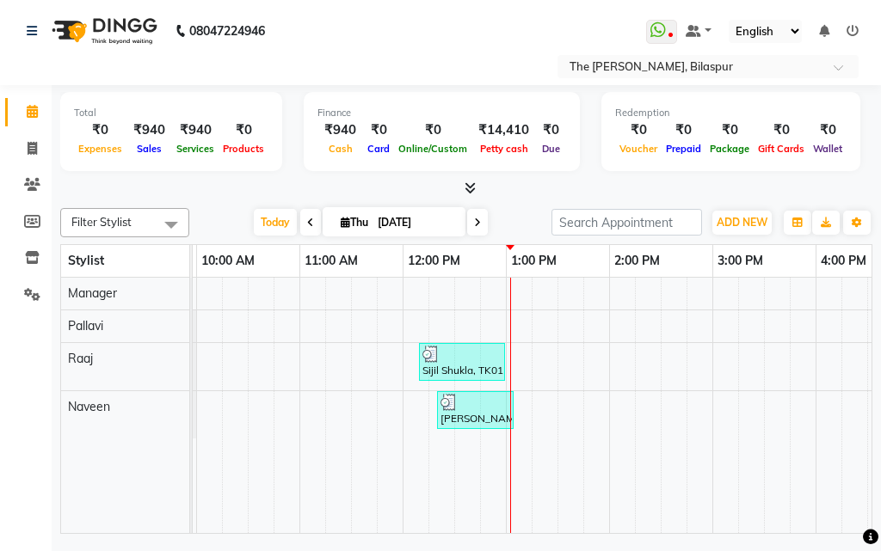
scroll to position [0, 28]
